Goal: Transaction & Acquisition: Purchase product/service

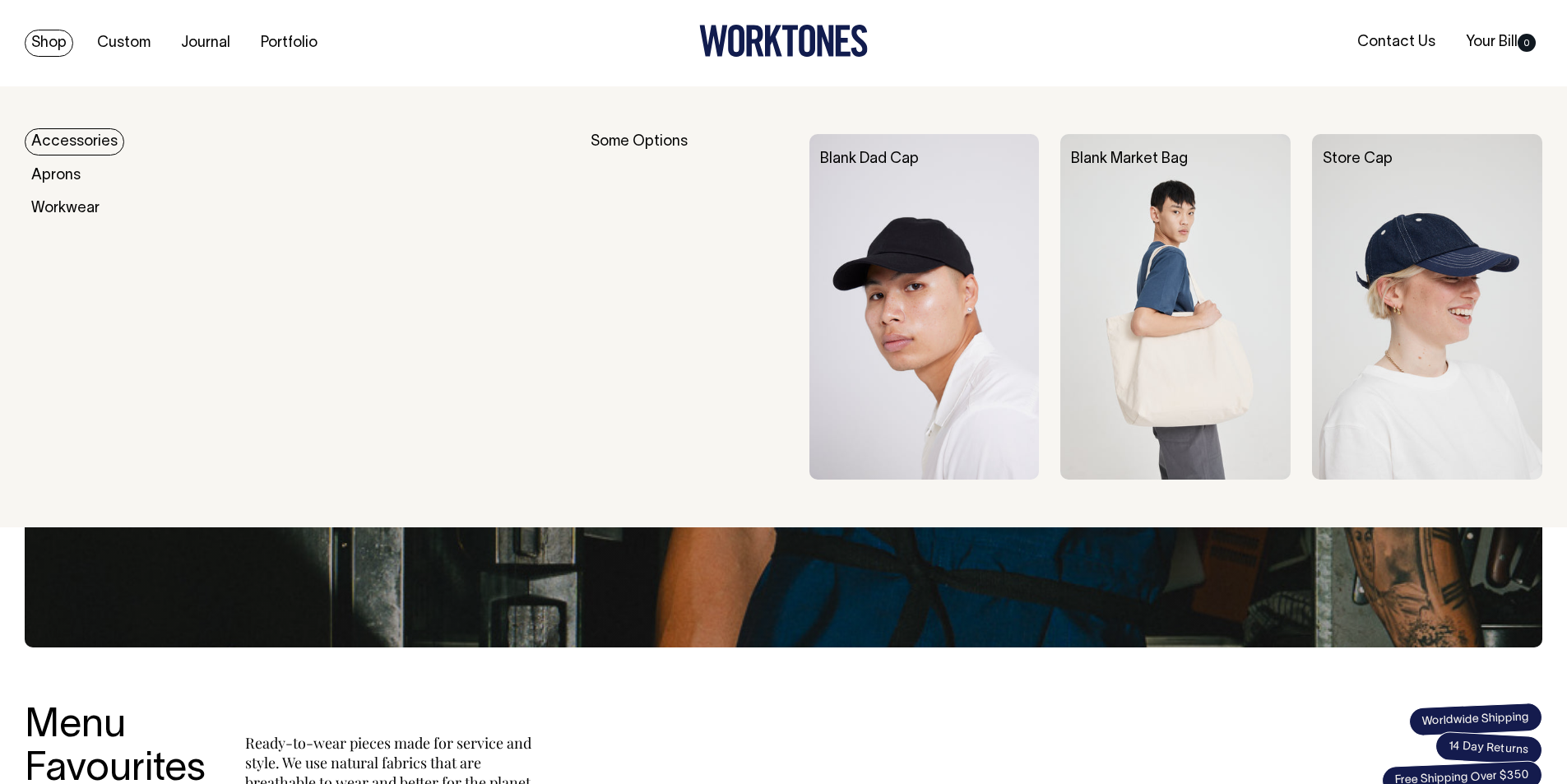
click at [47, 52] on link "Shop" at bounding box center [48, 44] width 48 height 27
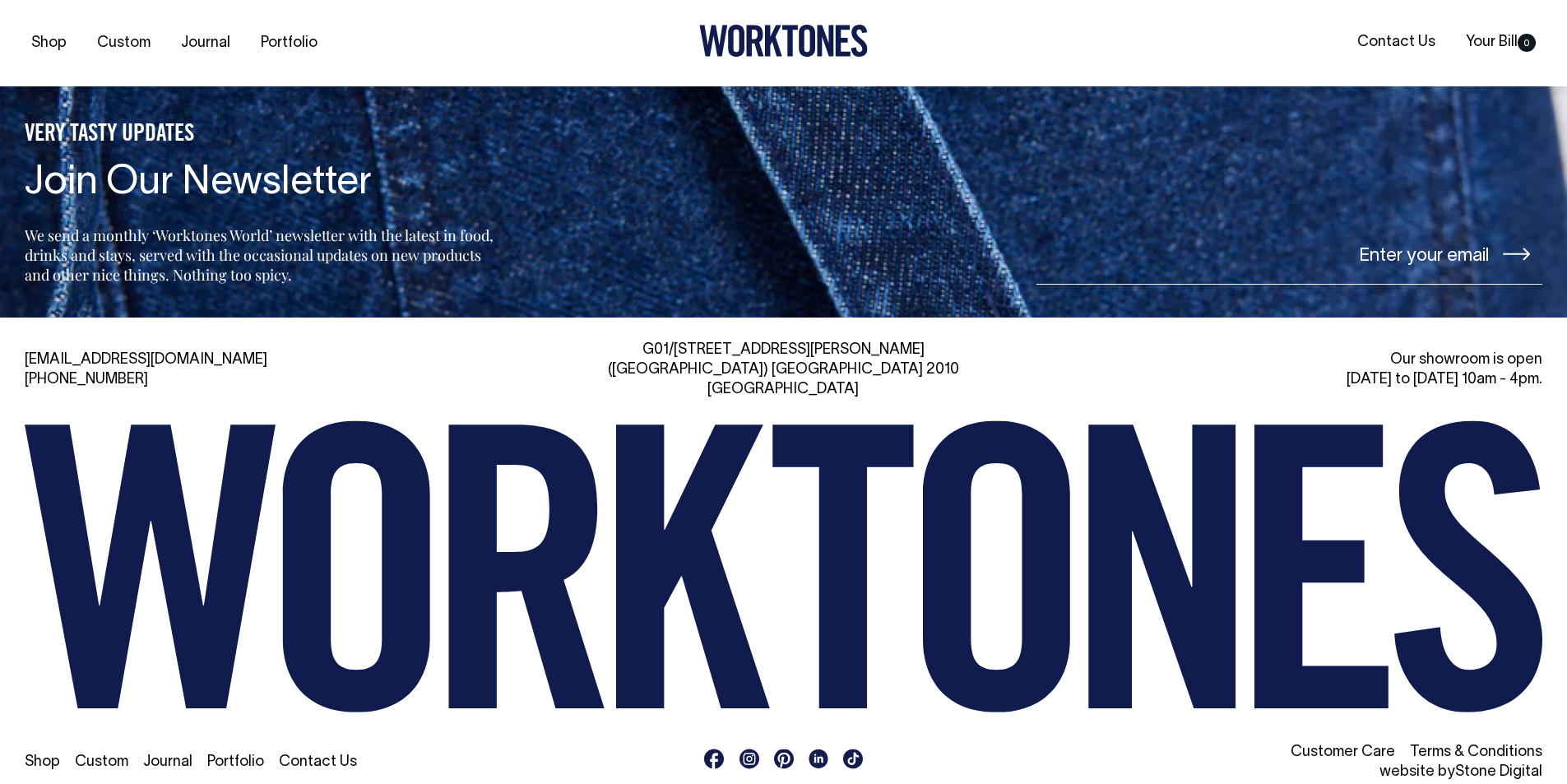
scroll to position [4254, 0]
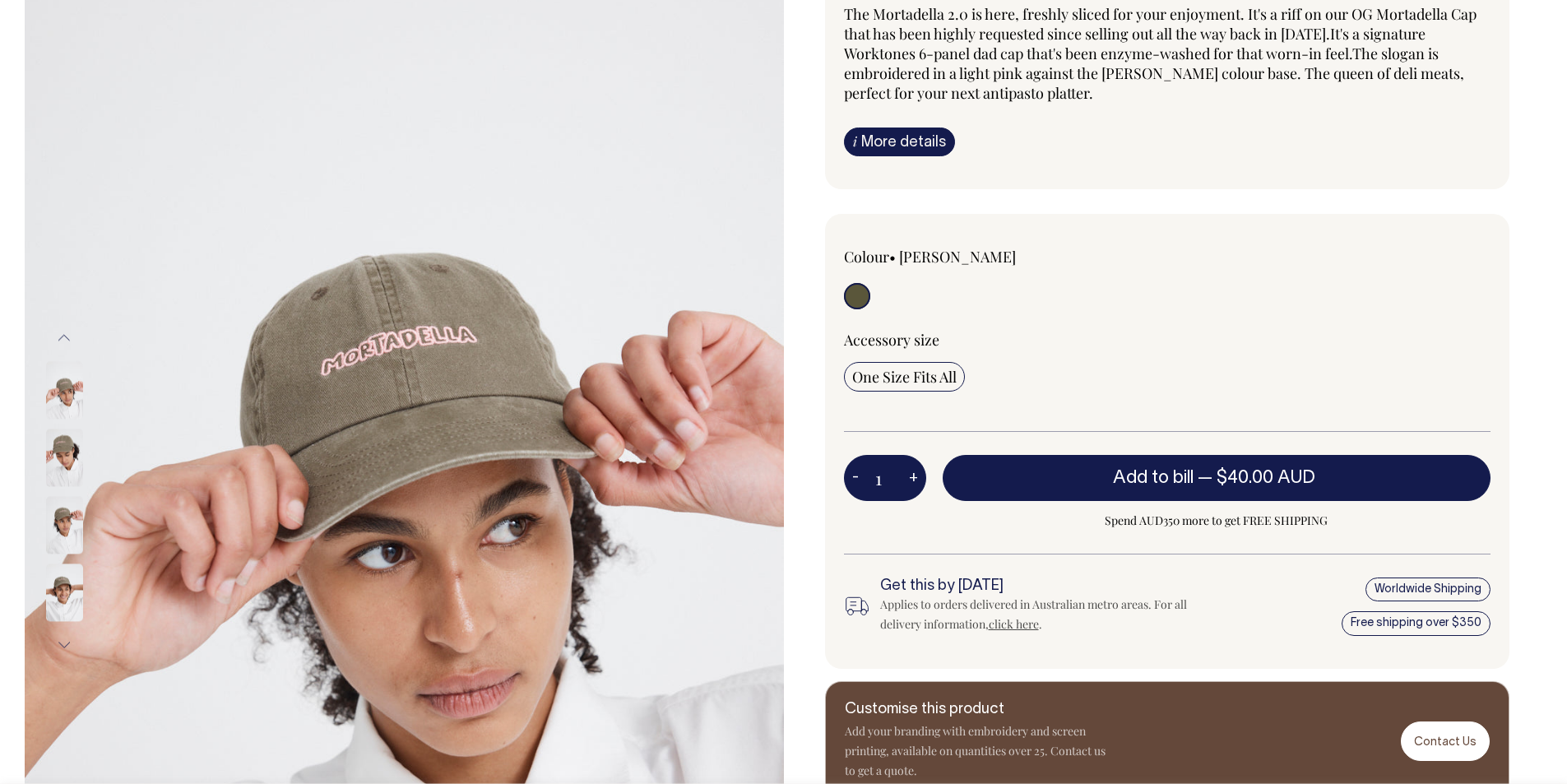
scroll to position [165, 0]
click at [68, 527] on img at bounding box center [65, 523] width 37 height 57
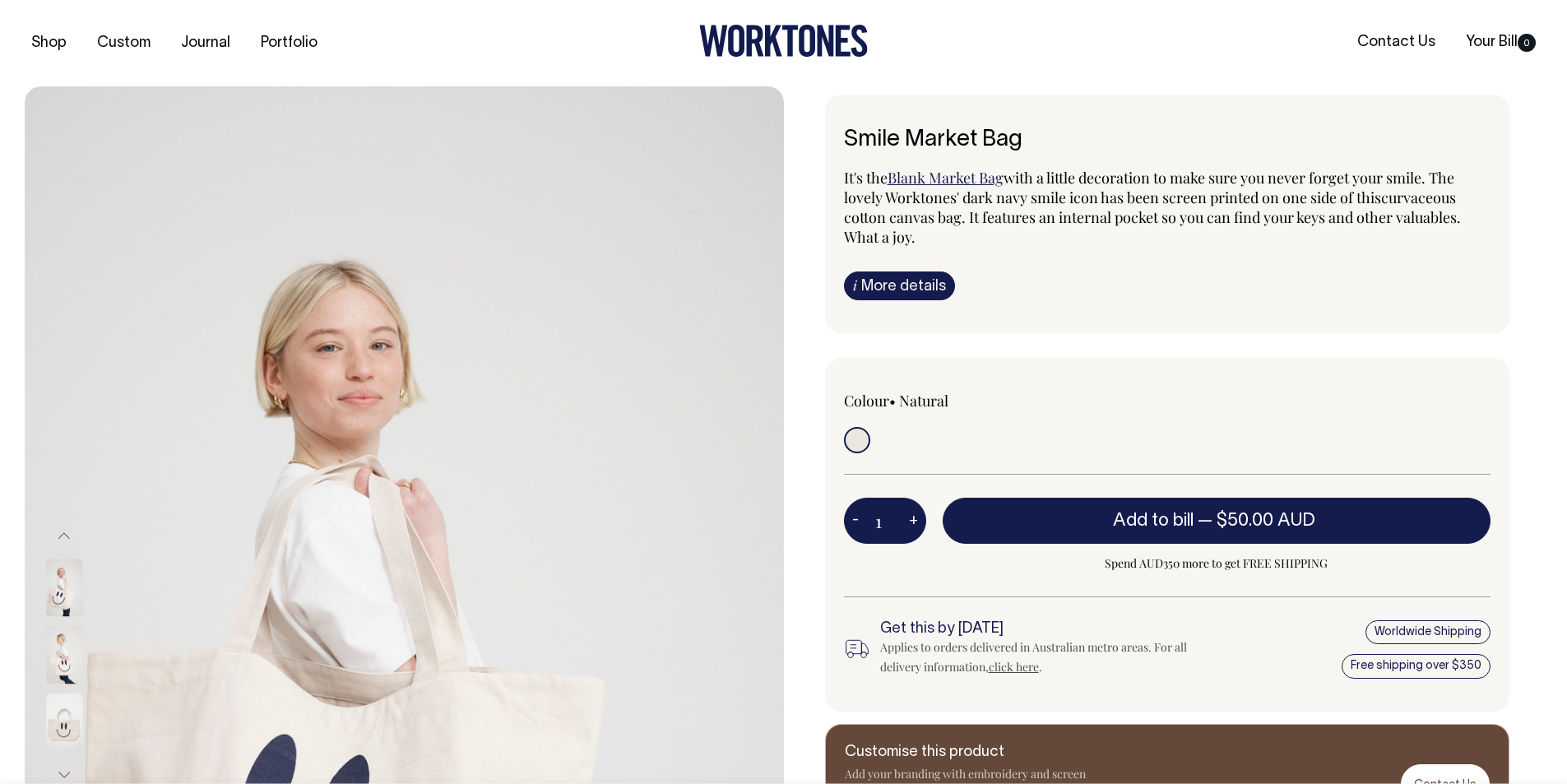
click at [64, 676] on img at bounding box center [65, 655] width 37 height 57
